Goal: Find specific page/section: Find specific page/section

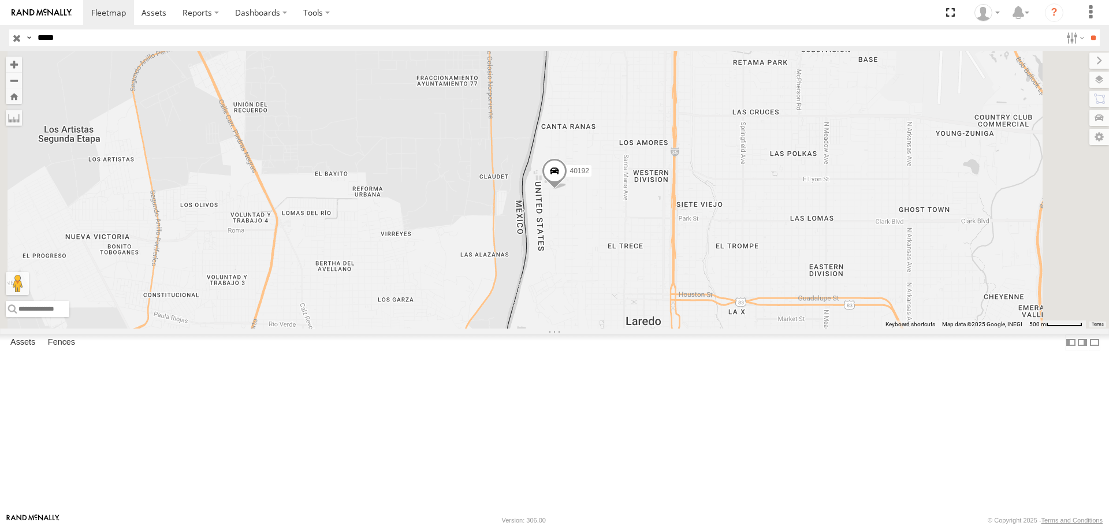
click at [110, 43] on input "*****" at bounding box center [547, 37] width 1028 height 17
type input "*****"
click at [1087, 29] on input "**" at bounding box center [1093, 37] width 13 height 17
